Goal: Task Accomplishment & Management: Use online tool/utility

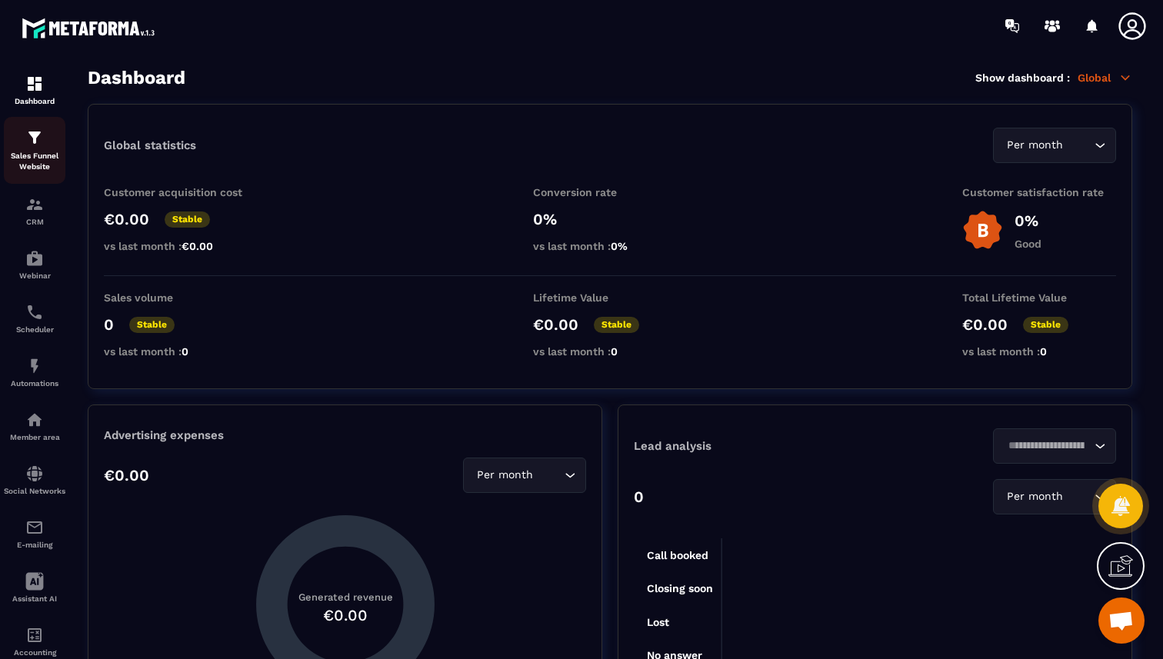
click at [28, 154] on p "Sales Funnel Website" at bounding box center [35, 162] width 62 height 22
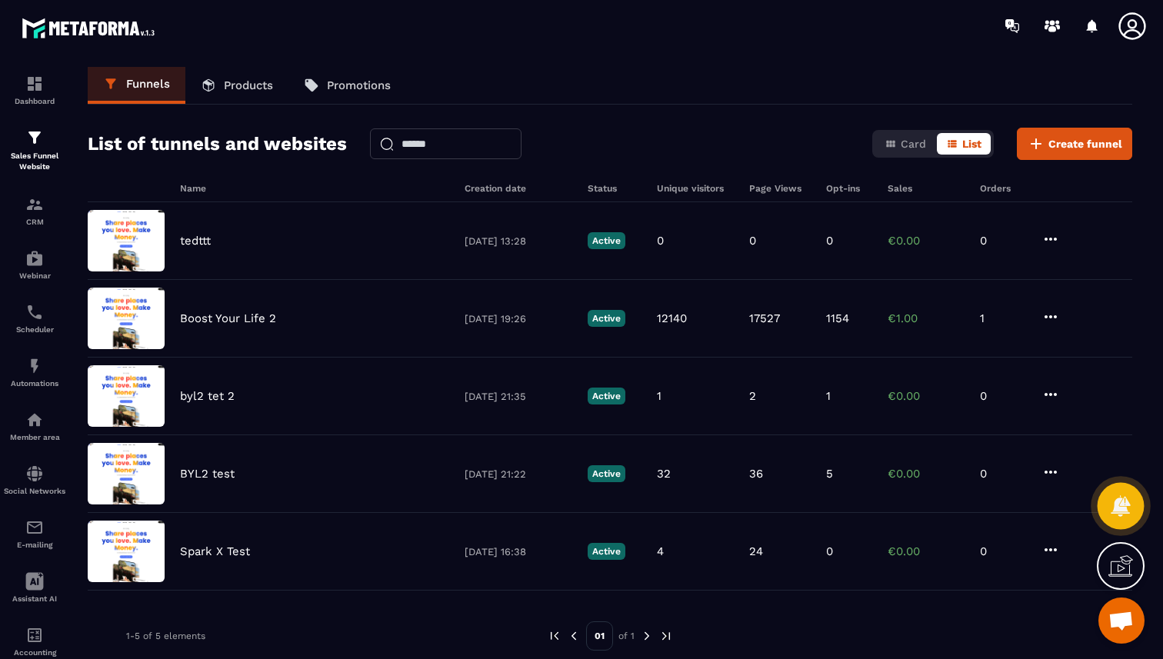
click at [1128, 514] on icon at bounding box center [1120, 505] width 19 height 21
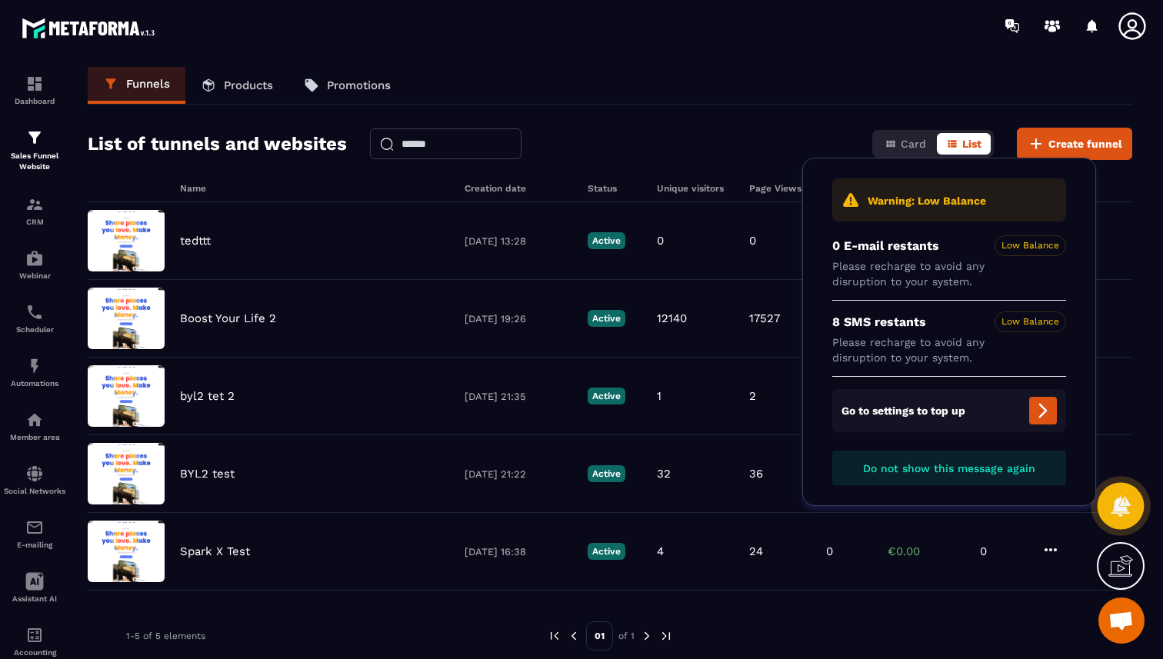
click at [1128, 514] on icon at bounding box center [1120, 505] width 19 height 21
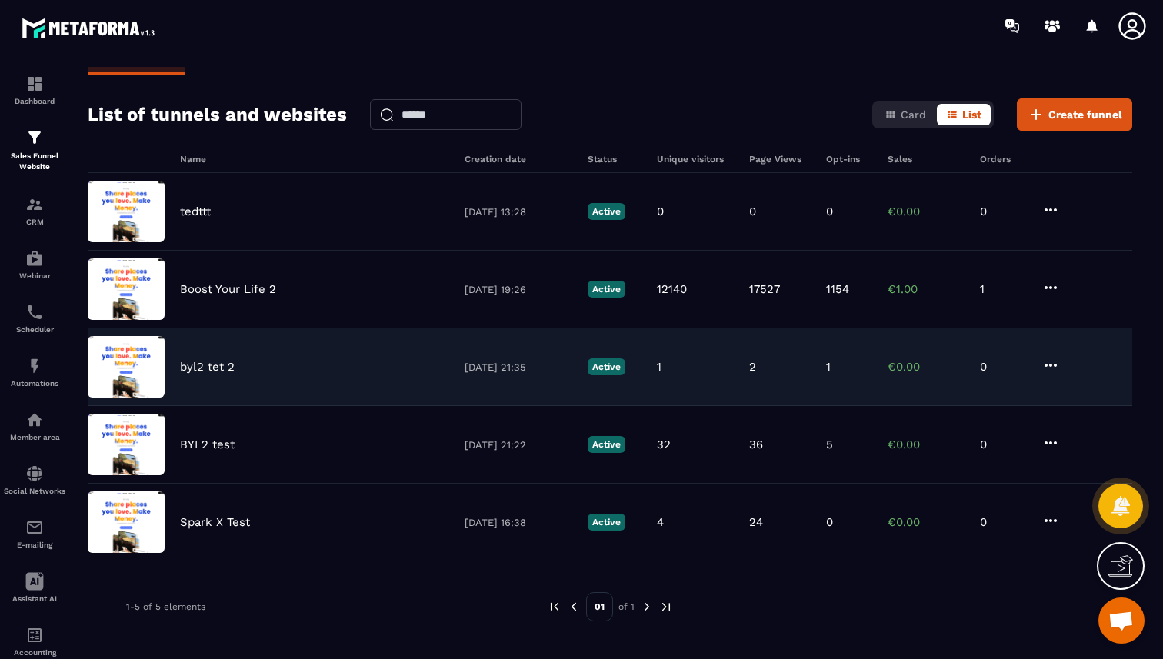
scroll to position [22, 0]
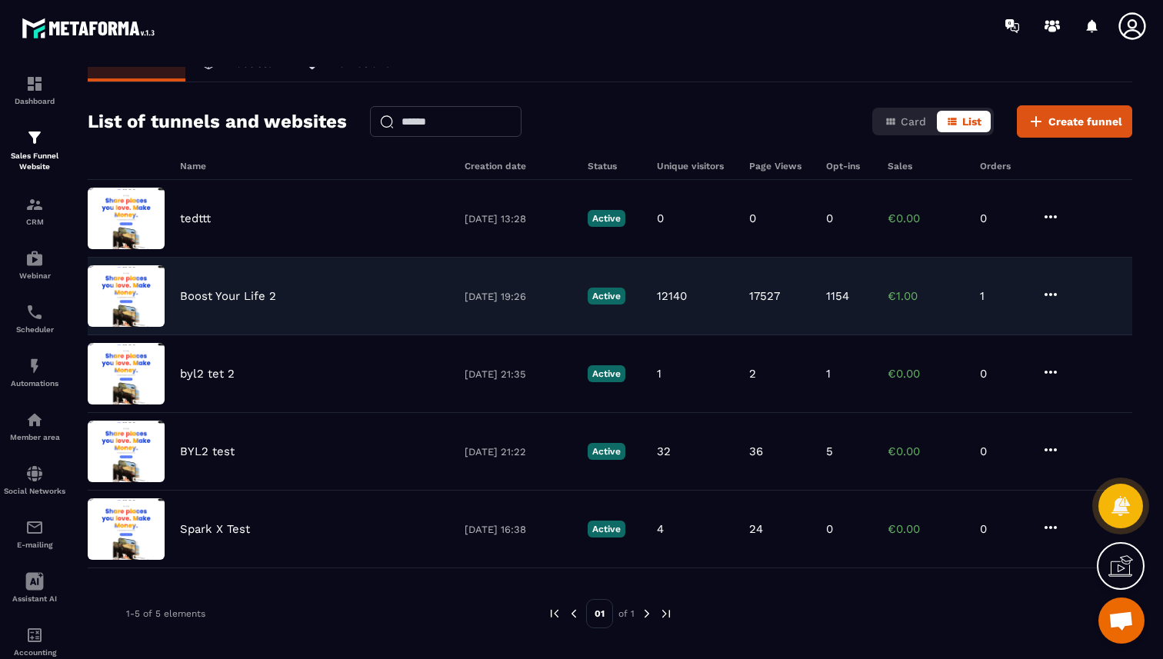
click at [252, 299] on p "Boost Your Life 2" at bounding box center [228, 296] width 96 height 14
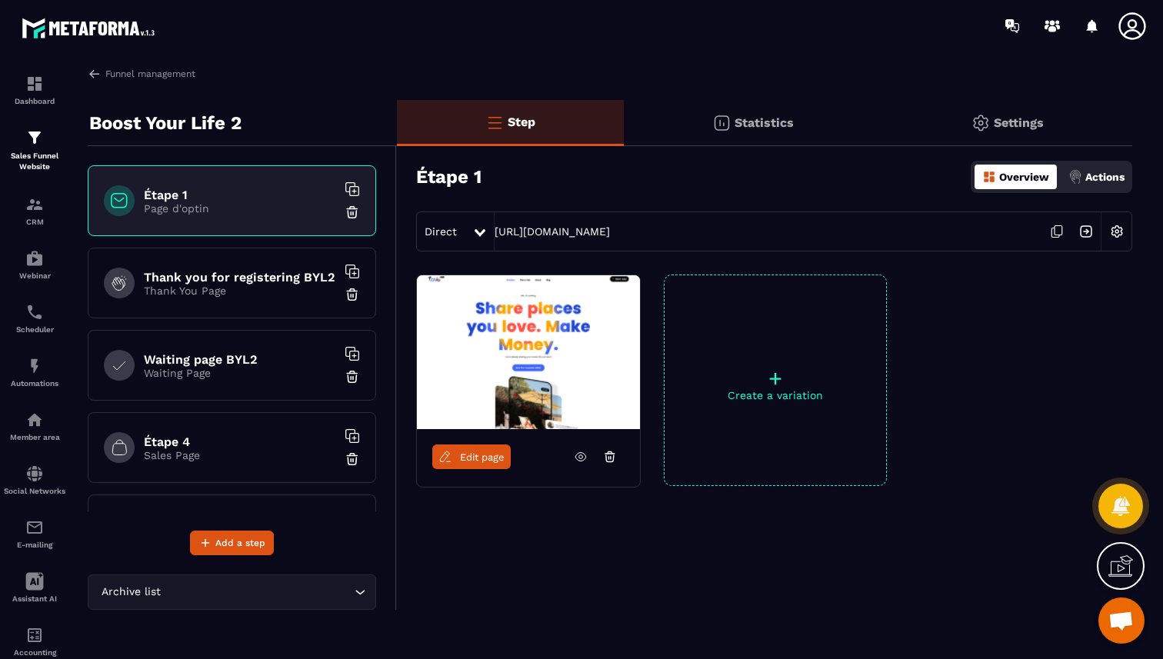
click at [580, 453] on icon at bounding box center [580, 457] width 11 height 8
click at [1054, 231] on icon at bounding box center [1058, 230] width 8 height 9
click at [101, 74] on img at bounding box center [95, 74] width 14 height 14
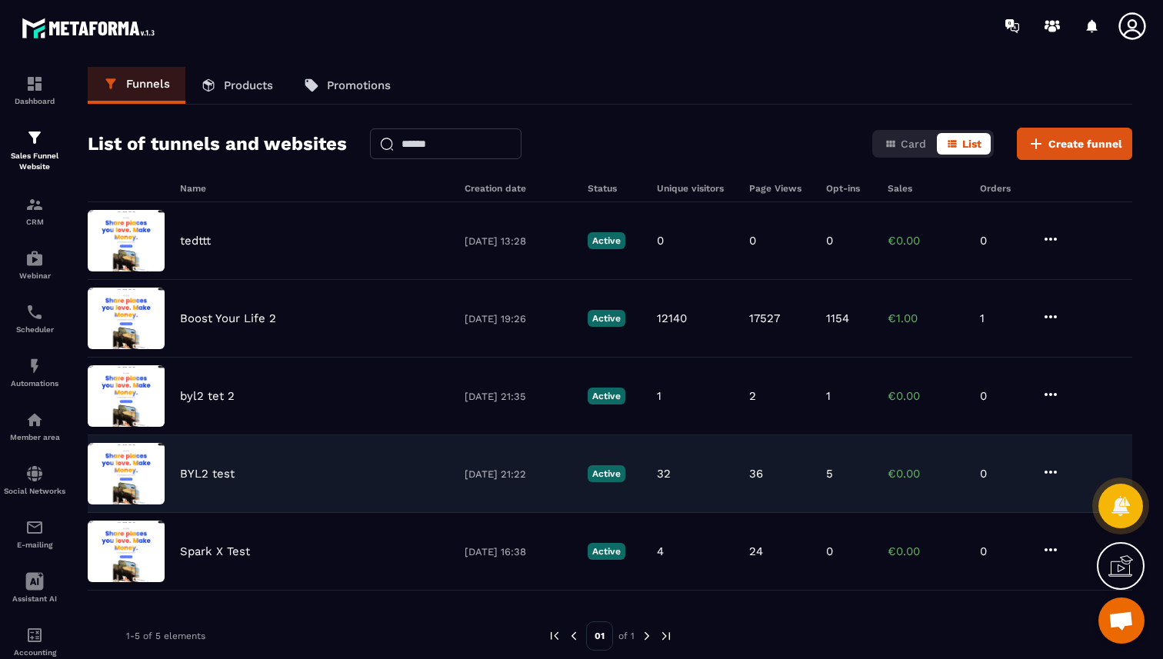
click at [202, 478] on p "BYL2 test" at bounding box center [207, 474] width 55 height 14
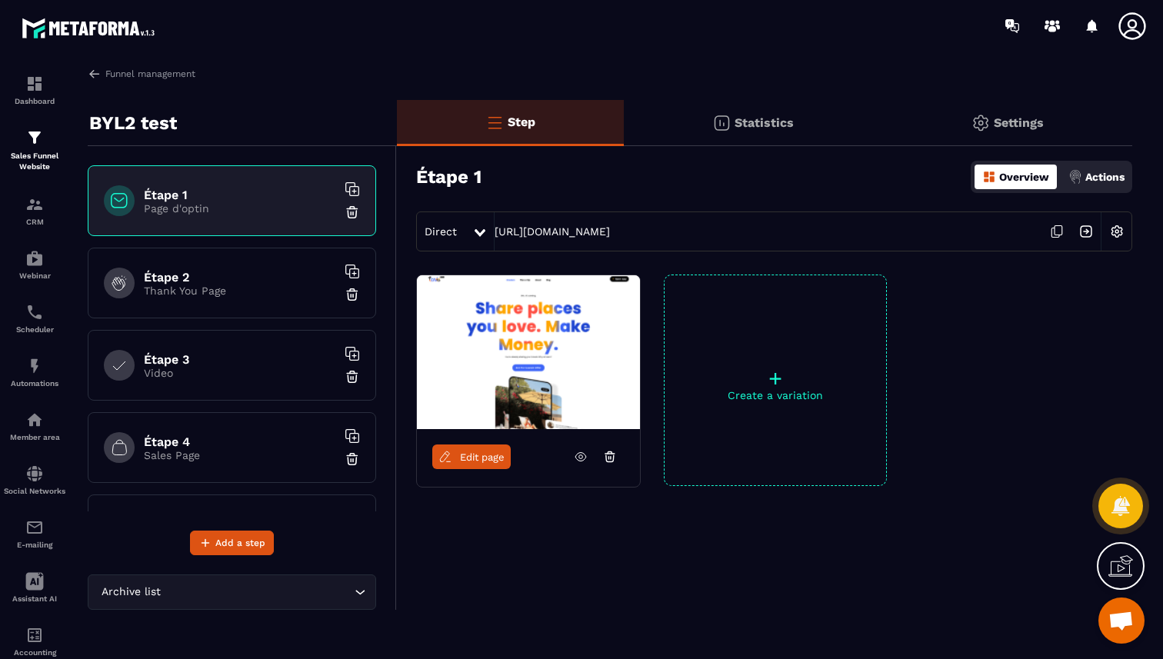
click at [577, 455] on icon at bounding box center [581, 457] width 14 height 14
